Goal: Task Accomplishment & Management: Complete application form

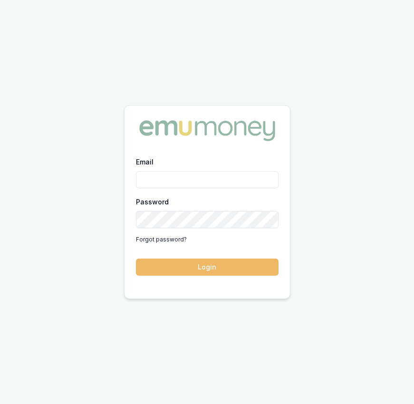
type input "eujin.ooi@emumoney.com.au"
click at [184, 266] on button "Login" at bounding box center [207, 267] width 143 height 17
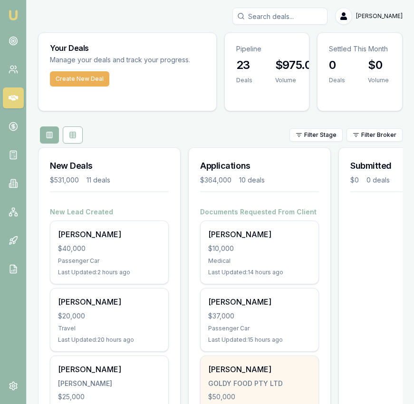
click at [249, 368] on div "[PERSON_NAME]" at bounding box center [259, 369] width 103 height 11
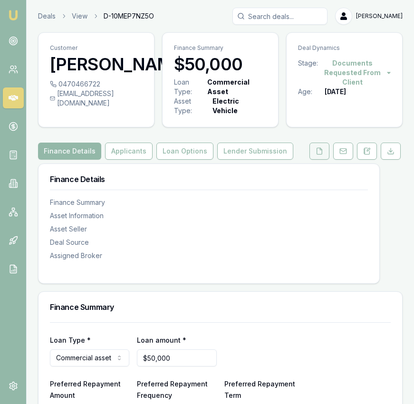
click at [316, 153] on icon at bounding box center [320, 151] width 8 height 8
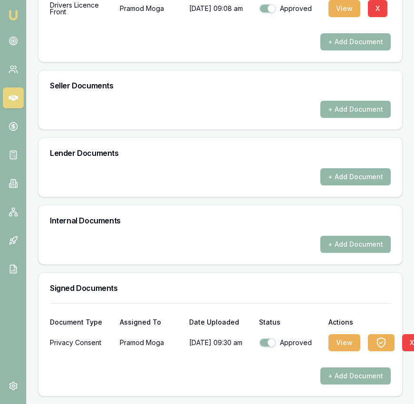
scroll to position [422, 0]
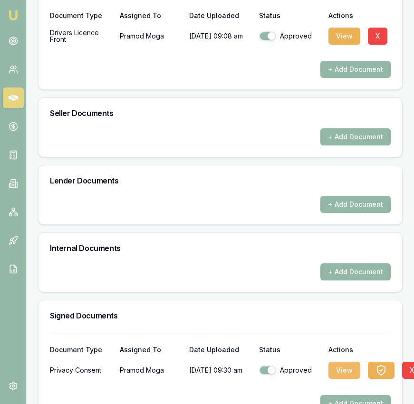
click at [348, 369] on button "View" at bounding box center [345, 370] width 32 height 17
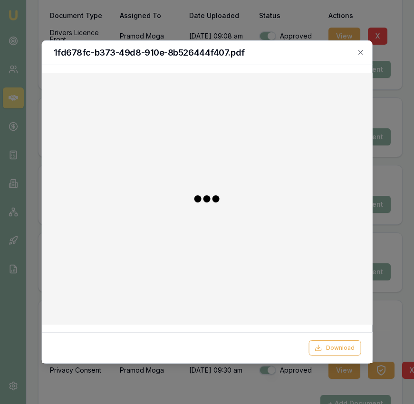
click at [343, 340] on div "Download" at bounding box center [207, 347] width 330 height 31
click at [343, 344] on button "Download" at bounding box center [335, 347] width 52 height 15
click at [405, 274] on div at bounding box center [207, 202] width 414 height 404
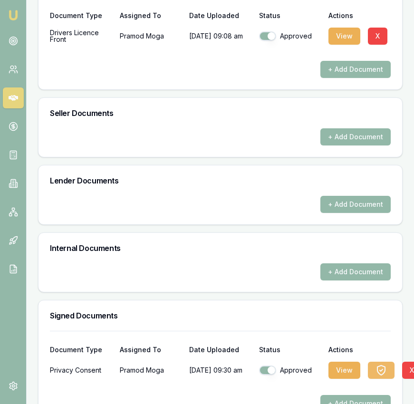
click at [373, 373] on button "button" at bounding box center [381, 370] width 27 height 17
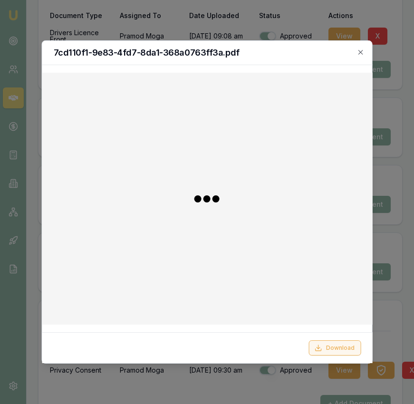
click at [347, 348] on button "Download" at bounding box center [335, 347] width 52 height 15
click at [405, 295] on div at bounding box center [207, 202] width 414 height 404
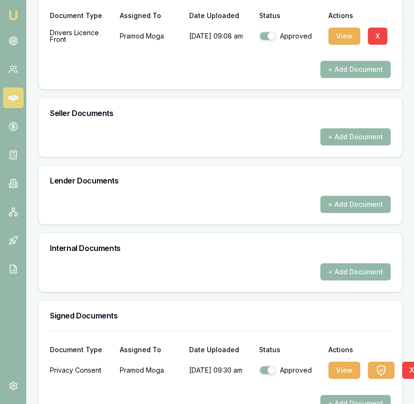
scroll to position [0, 0]
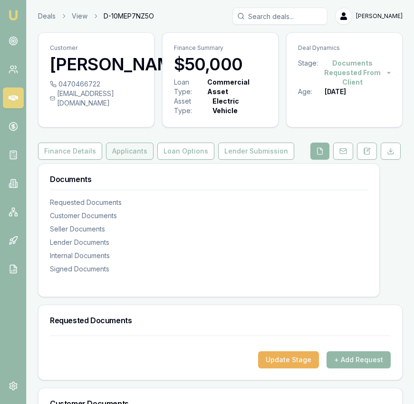
click at [128, 159] on button "Applicants" at bounding box center [130, 151] width 48 height 17
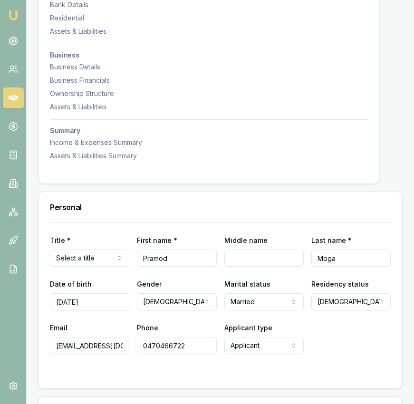
scroll to position [267, 0]
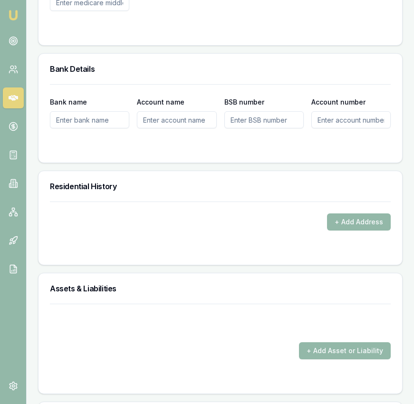
scroll to position [1092, 0]
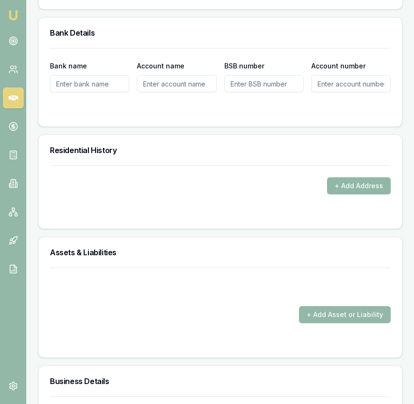
click at [346, 182] on button "+ Add Address" at bounding box center [359, 185] width 64 height 17
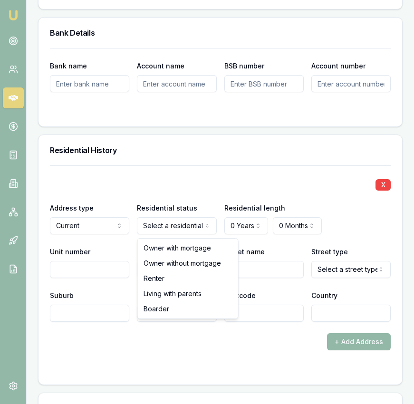
select select "RENTER"
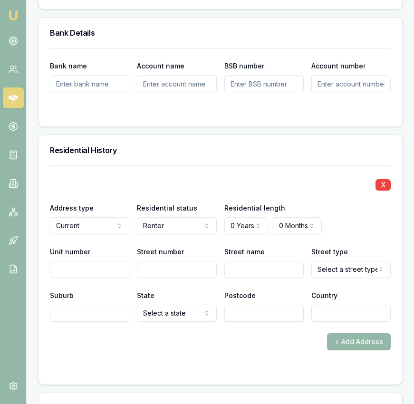
click at [253, 125] on div "Bank name Account name BSB number Account number" at bounding box center [221, 87] width 364 height 78
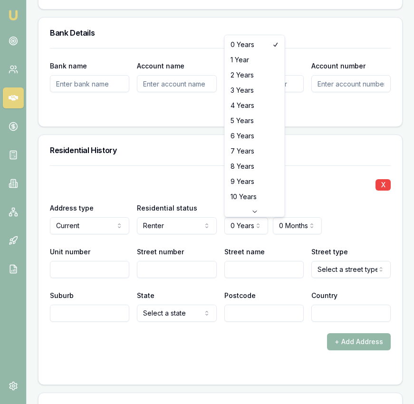
select select "6"
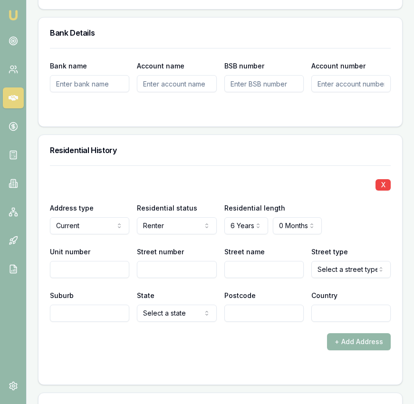
click at [178, 276] on input "Street number" at bounding box center [176, 269] width 79 height 17
type input "110"
type input "Landells"
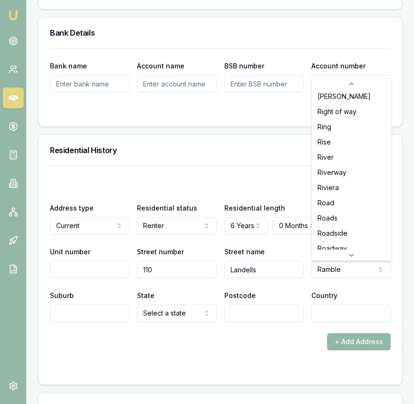
scroll to position [2181, 0]
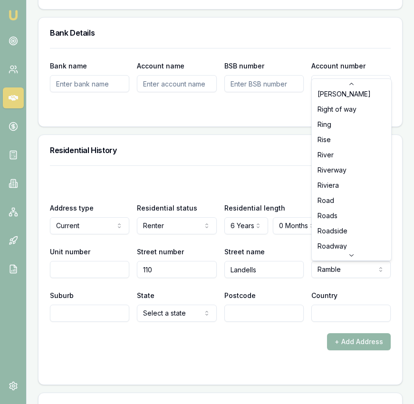
select select "Road"
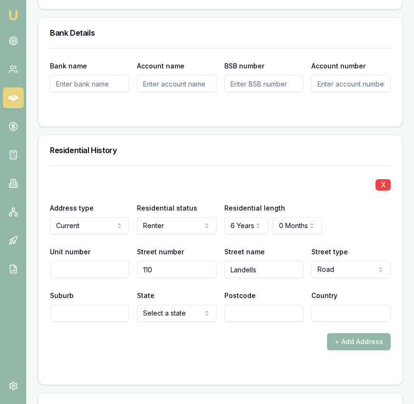
click at [95, 313] on input "Suburb" at bounding box center [89, 313] width 79 height 17
type input "Pascoe Vale"
select select "VIC"
type input "3044"
type input "Australia"
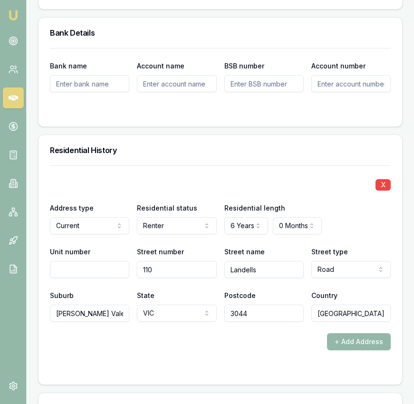
click at [138, 169] on div "X Address type Current Current Previous Residential status Renter Owner with mo…" at bounding box center [220, 243] width 341 height 156
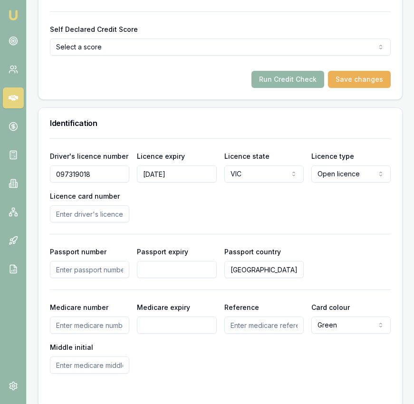
scroll to position [691, 0]
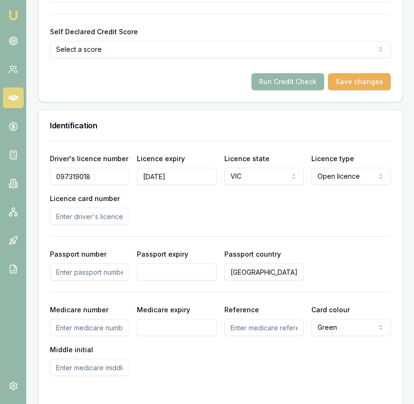
click at [85, 223] on input "Licence card number" at bounding box center [89, 216] width 79 height 17
type input "P7579992"
click at [199, 200] on div "Driver's licence number 097319018 Licence expiry 31/01/2032 Licence state VIC N…" at bounding box center [220, 189] width 341 height 72
click at [278, 90] on button "Run Credit Check" at bounding box center [287, 81] width 73 height 17
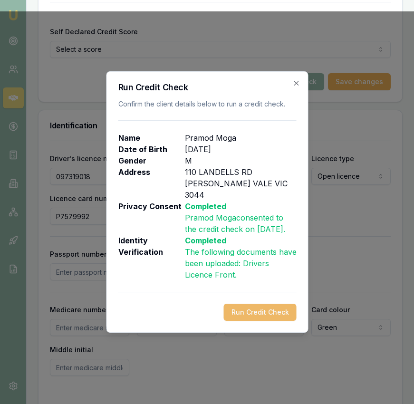
click at [242, 312] on button "Run Credit Check" at bounding box center [259, 312] width 73 height 17
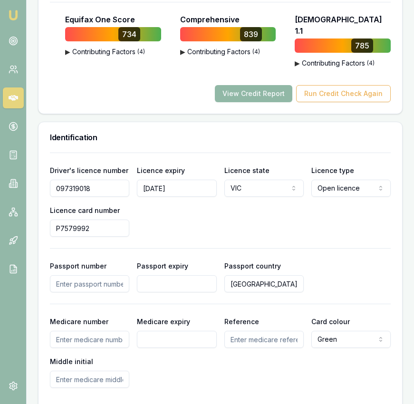
click at [267, 87] on button "View Credit Report" at bounding box center [253, 93] width 77 height 17
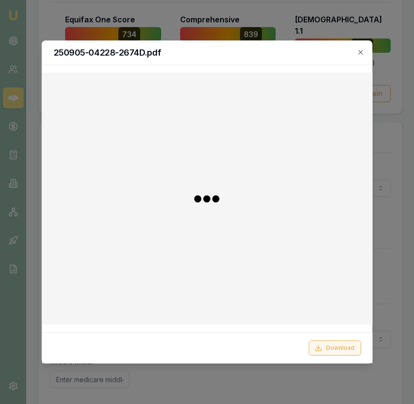
click at [327, 348] on button "Download" at bounding box center [335, 347] width 52 height 15
drag, startPoint x: 355, startPoint y: 50, endPoint x: 363, endPoint y: 50, distance: 8.1
click at [355, 50] on h2 "250905-04228-2674D.pdf" at bounding box center [207, 52] width 308 height 9
click at [363, 50] on icon "button" at bounding box center [361, 52] width 8 height 8
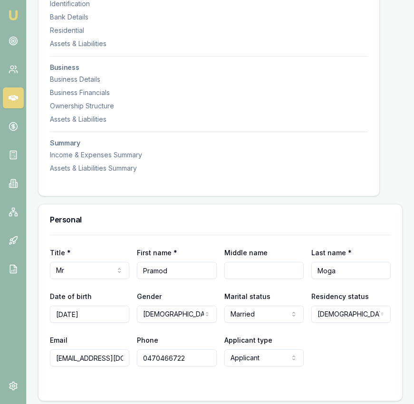
scroll to position [0, 0]
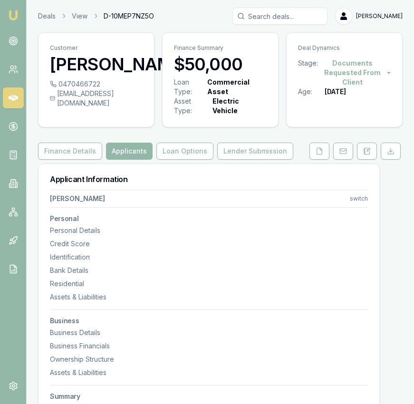
drag, startPoint x: 51, startPoint y: 111, endPoint x: 148, endPoint y: 112, distance: 97.5
click at [143, 108] on div "itrc.indianrestaurant@gmail.com" at bounding box center [96, 98] width 93 height 19
copy div "itrc.indianrestaurant@gmail.co"
drag, startPoint x: 59, startPoint y: 101, endPoint x: 98, endPoint y: 102, distance: 39.0
click at [98, 89] on div "0470466722" at bounding box center [96, 84] width 93 height 10
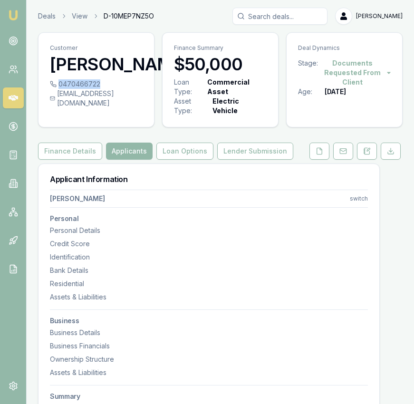
copy div "0470466722"
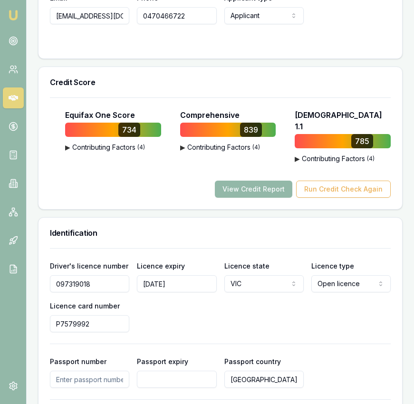
scroll to position [615, 0]
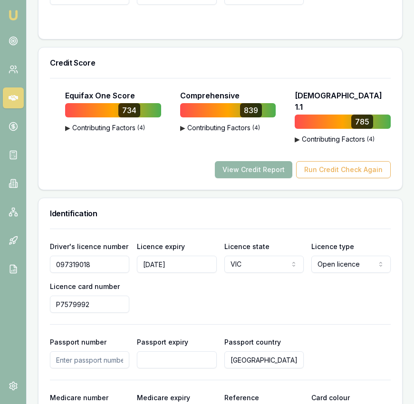
click at [93, 256] on input "097319018" at bounding box center [89, 264] width 79 height 17
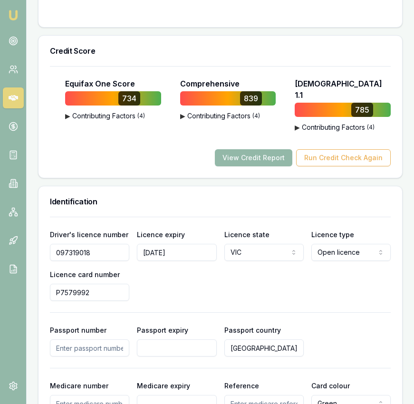
click at [92, 284] on input "P7579992" at bounding box center [89, 292] width 79 height 17
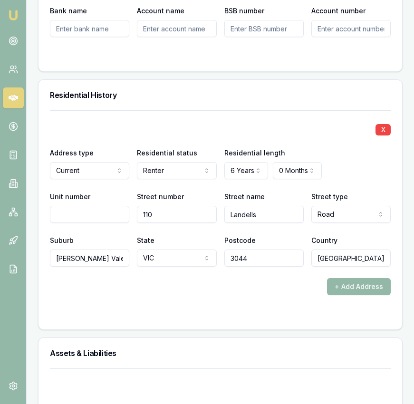
scroll to position [0, 0]
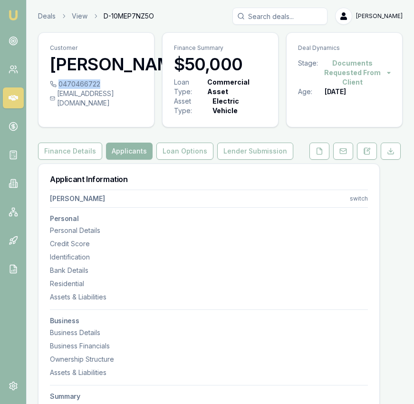
click at [98, 89] on div "0470466722" at bounding box center [96, 84] width 93 height 10
copy div "0470466722"
drag, startPoint x: 52, startPoint y: 112, endPoint x: 151, endPoint y: 114, distance: 98.9
click at [143, 108] on div "itrc.indianrestaurant@gmail.com" at bounding box center [96, 98] width 93 height 19
copy div "itrc.indianrestaurant@gmail.com"
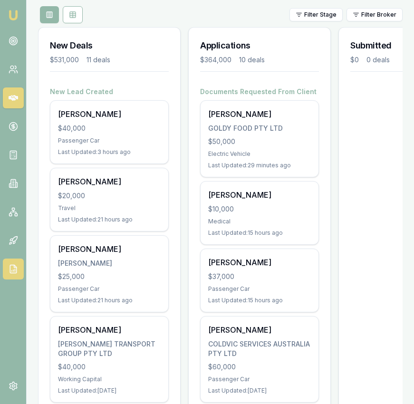
scroll to position [123, 0]
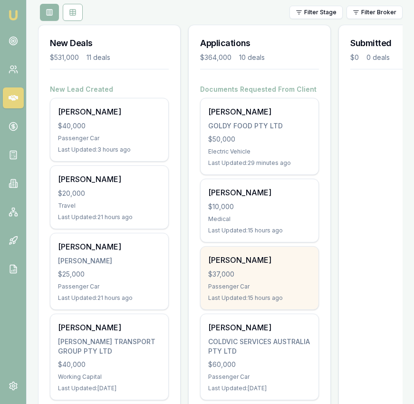
click at [279, 279] on div "Matias Sepulveda Berroeta $37,000 Passenger Car Last Updated: 15 hours ago" at bounding box center [260, 278] width 118 height 63
click at [0, 0] on div "Emu Broker Eujin Ooi Toggle Menu Your Deals Manage your deals and track your pr…" at bounding box center [207, 412] width 414 height 1070
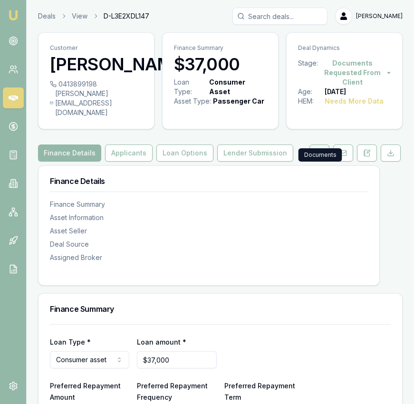
click at [322, 162] on button at bounding box center [319, 153] width 20 height 17
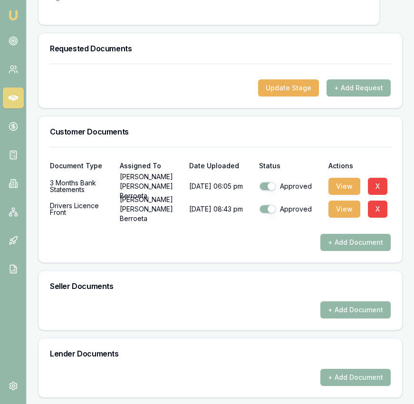
scroll to position [312, 0]
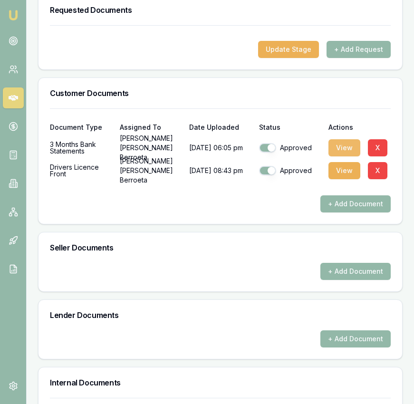
click at [345, 156] on button "View" at bounding box center [345, 147] width 32 height 17
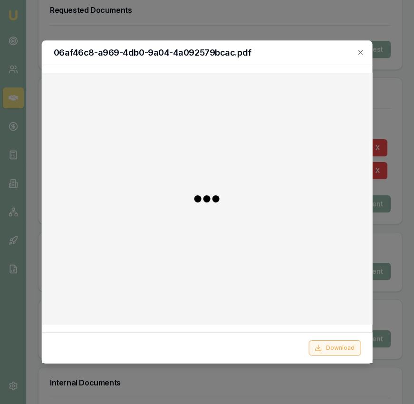
click at [328, 350] on button "Download" at bounding box center [335, 347] width 52 height 15
click at [387, 101] on div at bounding box center [207, 202] width 414 height 404
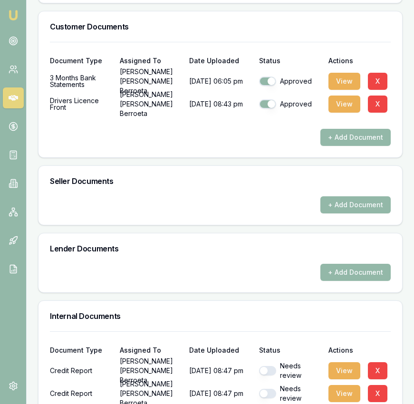
scroll to position [451, 0]
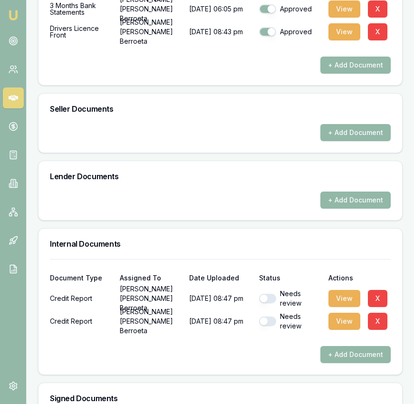
click at [271, 303] on button "button" at bounding box center [267, 299] width 17 height 10
checkbox input "true"
click at [272, 326] on button "button" at bounding box center [267, 322] width 17 height 10
checkbox input "true"
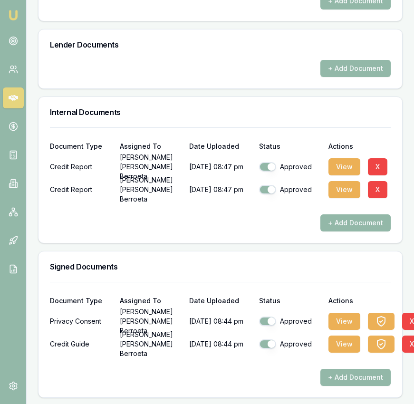
scroll to position [593, 0]
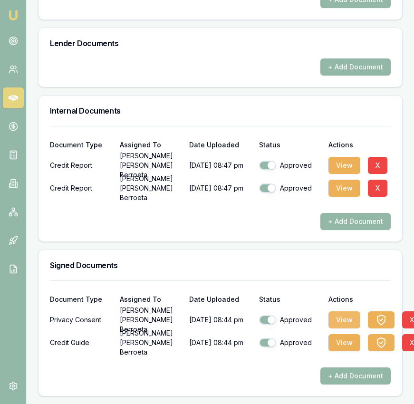
click at [343, 329] on button "View" at bounding box center [345, 319] width 32 height 17
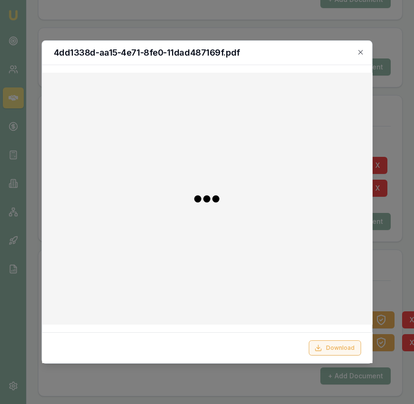
click at [336, 351] on button "Download" at bounding box center [335, 347] width 52 height 15
click at [382, 329] on div at bounding box center [207, 202] width 414 height 404
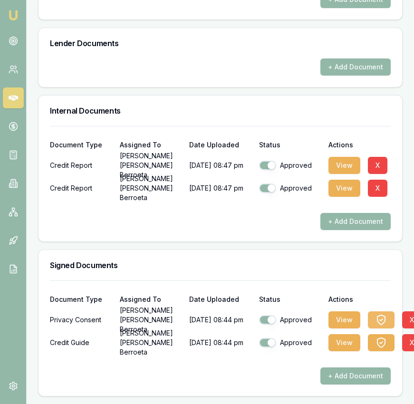
click at [382, 326] on icon "button" at bounding box center [381, 319] width 11 height 11
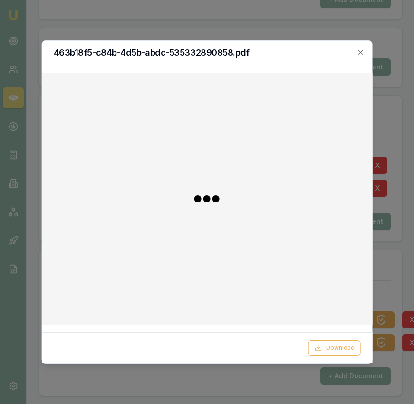
drag, startPoint x: 335, startPoint y: 345, endPoint x: 343, endPoint y: 337, distance: 11.4
click at [335, 345] on button "Download" at bounding box center [335, 347] width 52 height 15
drag, startPoint x: 394, startPoint y: 290, endPoint x: 383, endPoint y: 289, distance: 10.6
click at [394, 290] on div at bounding box center [207, 202] width 414 height 404
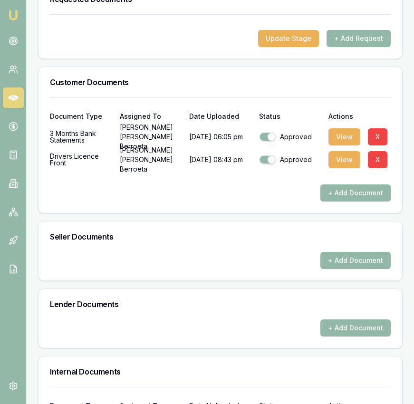
scroll to position [0, 0]
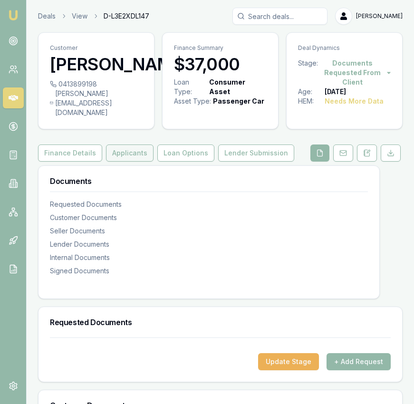
click at [128, 162] on button "Applicants" at bounding box center [130, 153] width 48 height 17
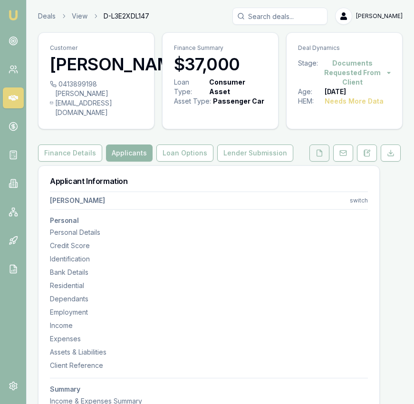
click at [315, 162] on button at bounding box center [319, 153] width 20 height 17
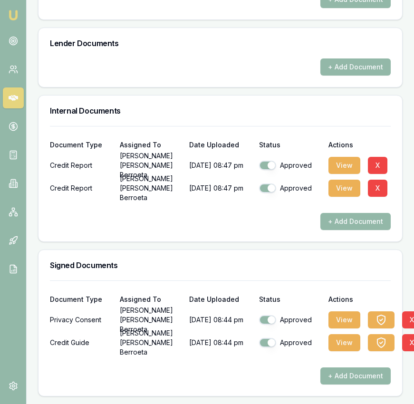
scroll to position [598, 0]
click at [334, 174] on button "View" at bounding box center [345, 165] width 32 height 17
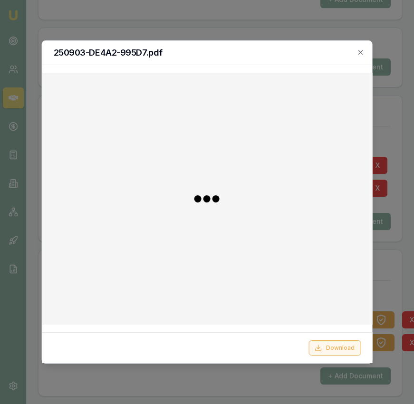
click at [328, 347] on button "Download" at bounding box center [335, 347] width 52 height 15
click at [362, 54] on icon "button" at bounding box center [360, 52] width 4 height 4
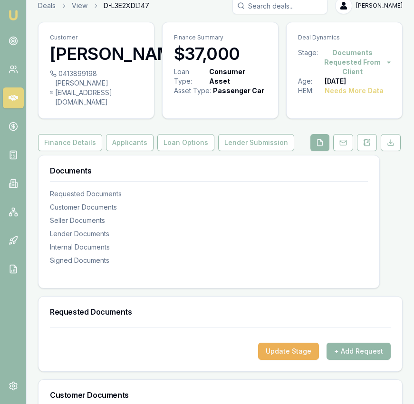
scroll to position [0, 0]
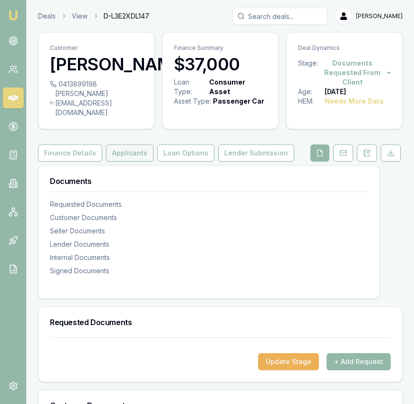
click at [122, 162] on button "Applicants" at bounding box center [130, 153] width 48 height 17
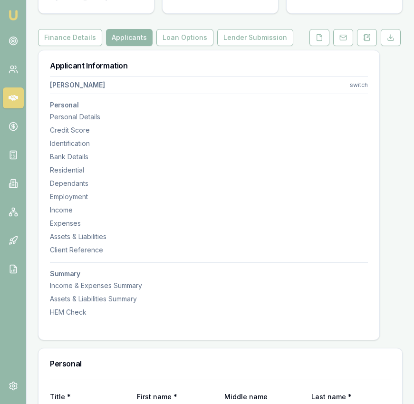
scroll to position [33, 0]
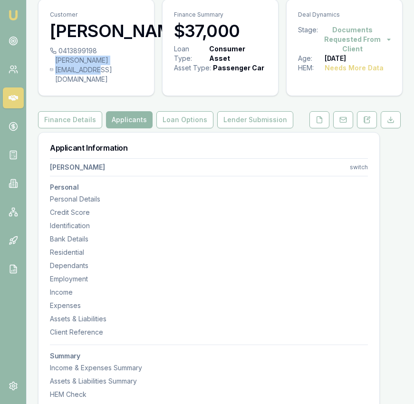
drag, startPoint x: 52, startPoint y: 99, endPoint x: 141, endPoint y: 103, distance: 88.5
click at [143, 96] on div "0413899198 m.sepulveda.ber@gmail.com" at bounding box center [97, 70] width 116 height 49
copy div "m.sepulveda.ber@gmail.com"
drag, startPoint x: 106, startPoint y: 90, endPoint x: 96, endPoint y: 88, distance: 10.6
click at [96, 56] on div "0413899198" at bounding box center [96, 51] width 93 height 10
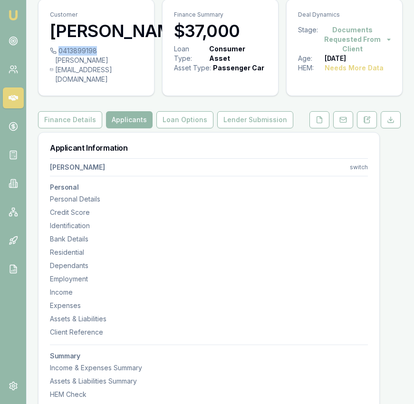
copy div "0413899198"
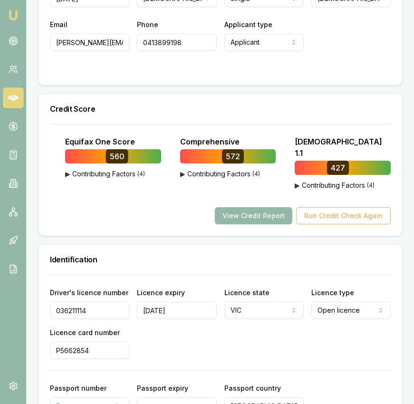
scroll to position [589, 0]
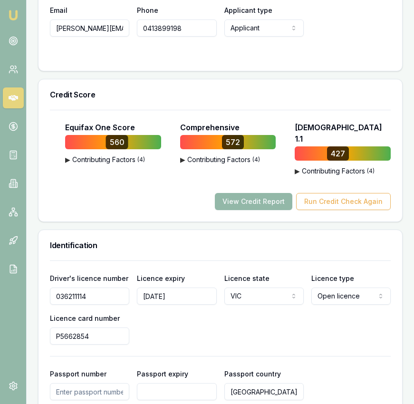
click at [100, 304] on input "036211114" at bounding box center [89, 296] width 79 height 17
click at [92, 345] on input "P5662854" at bounding box center [89, 336] width 79 height 17
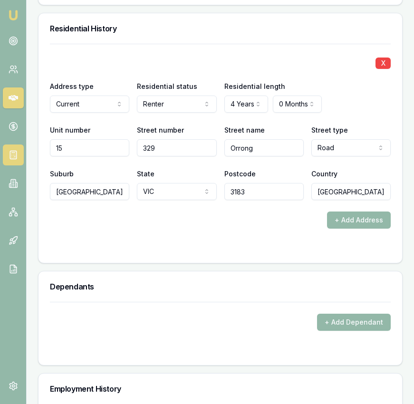
scroll to position [1232, 0]
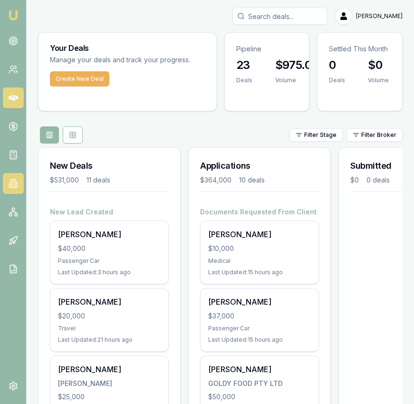
click at [9, 179] on icon at bounding box center [14, 184] width 10 height 10
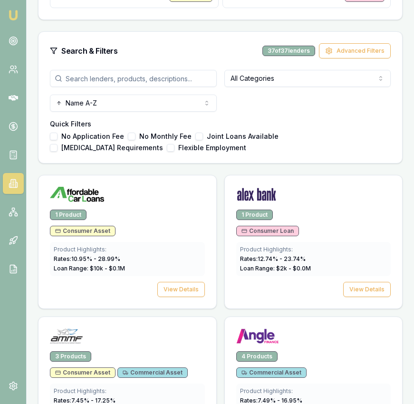
scroll to position [313, 0]
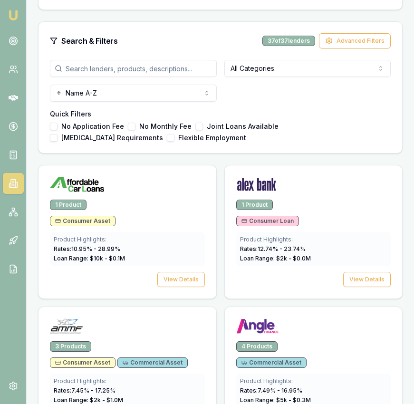
click at [144, 74] on input "search" at bounding box center [133, 68] width 167 height 17
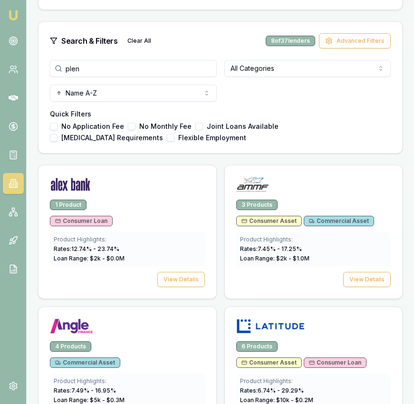
scroll to position [216, 0]
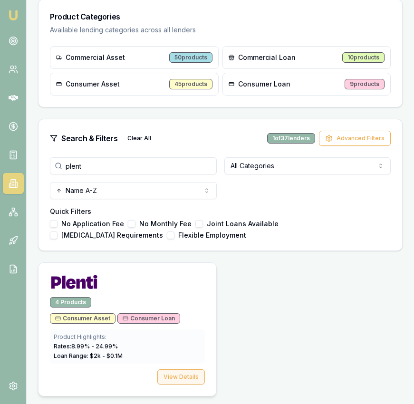
type input "plent"
click at [191, 380] on button "View Details" at bounding box center [181, 376] width 48 height 15
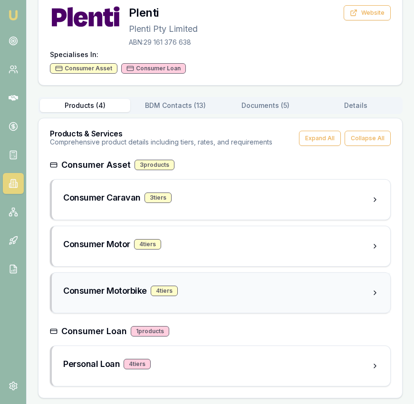
scroll to position [68, 0]
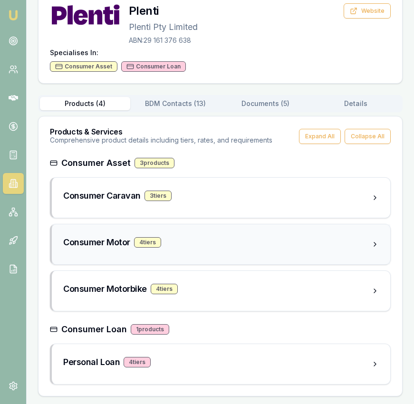
click at [322, 253] on div "Consumer Motor 4 tier s" at bounding box center [221, 244] width 338 height 40
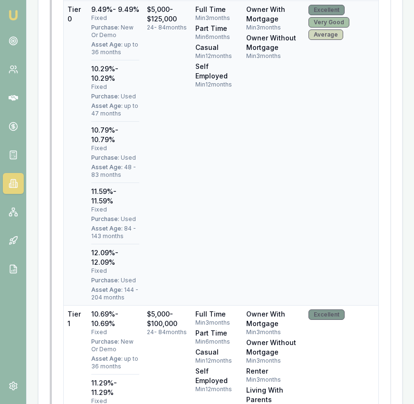
scroll to position [0, 0]
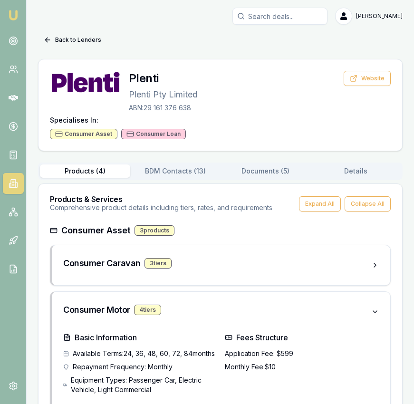
click at [282, 179] on div "Products ( 4 ) BDM Contacts ( 13 ) Documents ( 5 ) Details" at bounding box center [220, 171] width 365 height 17
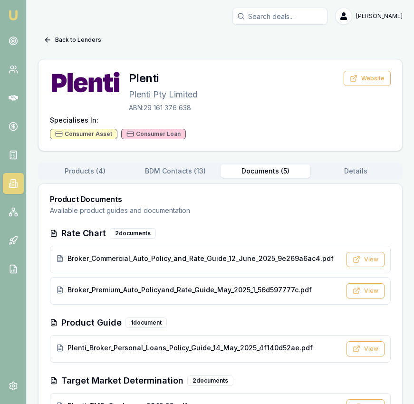
click at [281, 175] on button "Documents ( 5 )" at bounding box center [266, 170] width 90 height 13
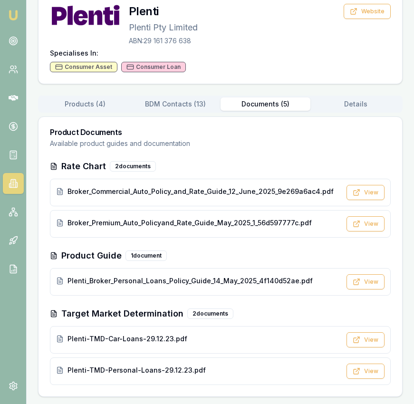
scroll to position [66, 0]
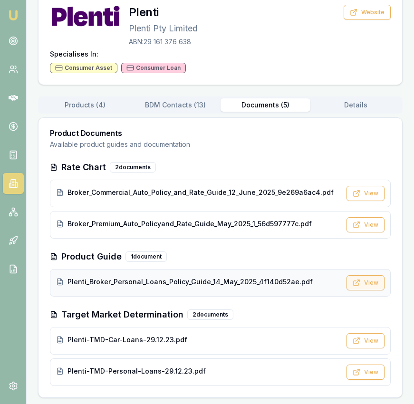
click at [364, 279] on button "View" at bounding box center [366, 282] width 38 height 15
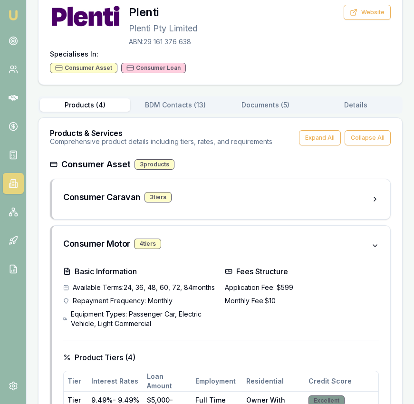
click at [96, 107] on button "Products ( 4 )" at bounding box center [85, 104] width 90 height 13
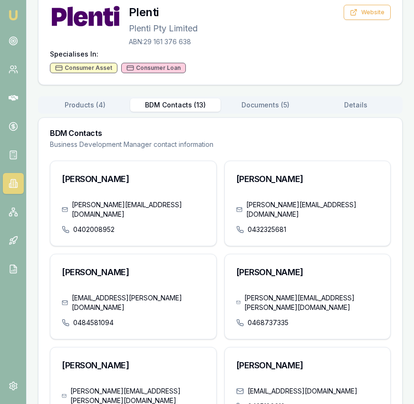
click at [154, 108] on button "BDM Contacts ( 13 )" at bounding box center [175, 104] width 90 height 13
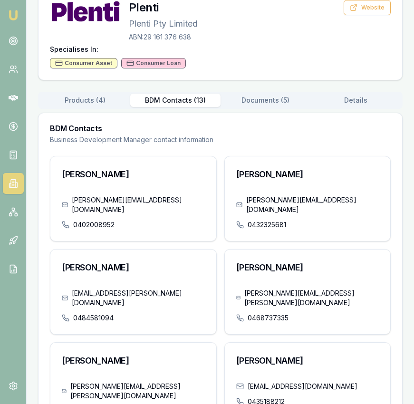
scroll to position [74, 0]
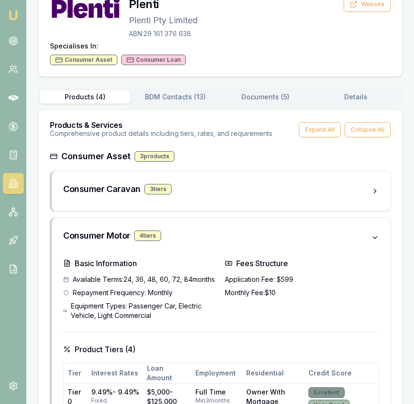
click at [95, 96] on button "Products ( 4 )" at bounding box center [85, 96] width 90 height 13
